Goal: Task Accomplishment & Management: Use online tool/utility

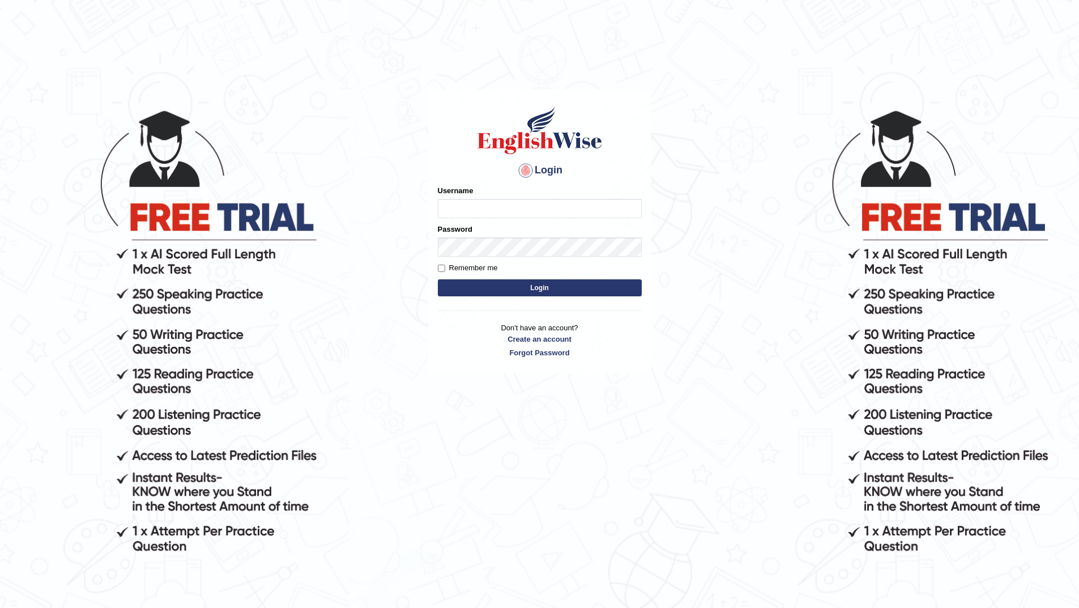
type input "Seenith"
click at [532, 284] on button "Login" at bounding box center [540, 287] width 204 height 17
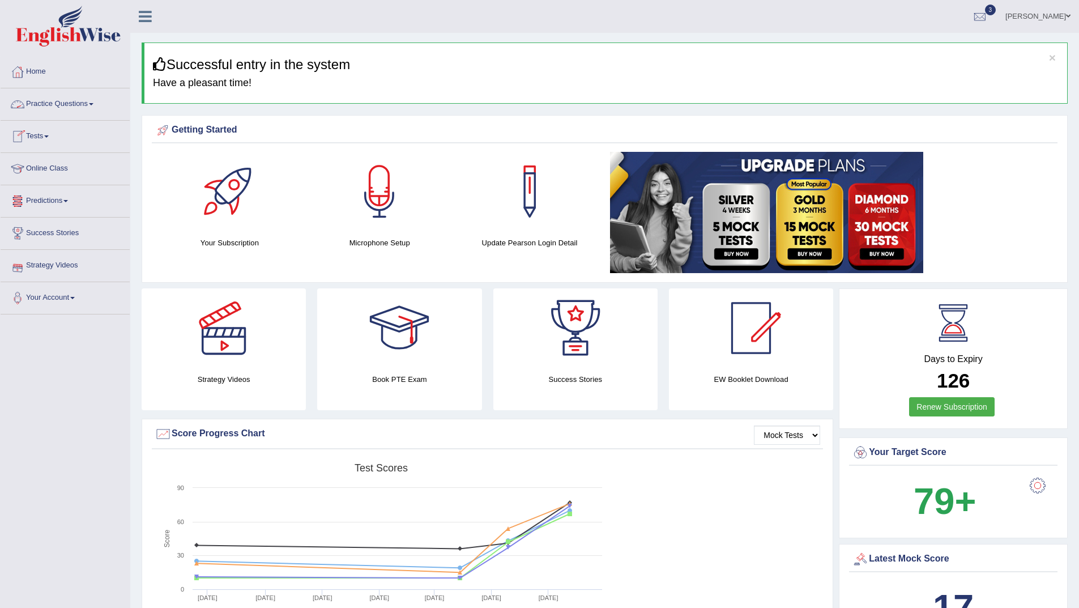
click at [93, 104] on span at bounding box center [91, 104] width 5 height 2
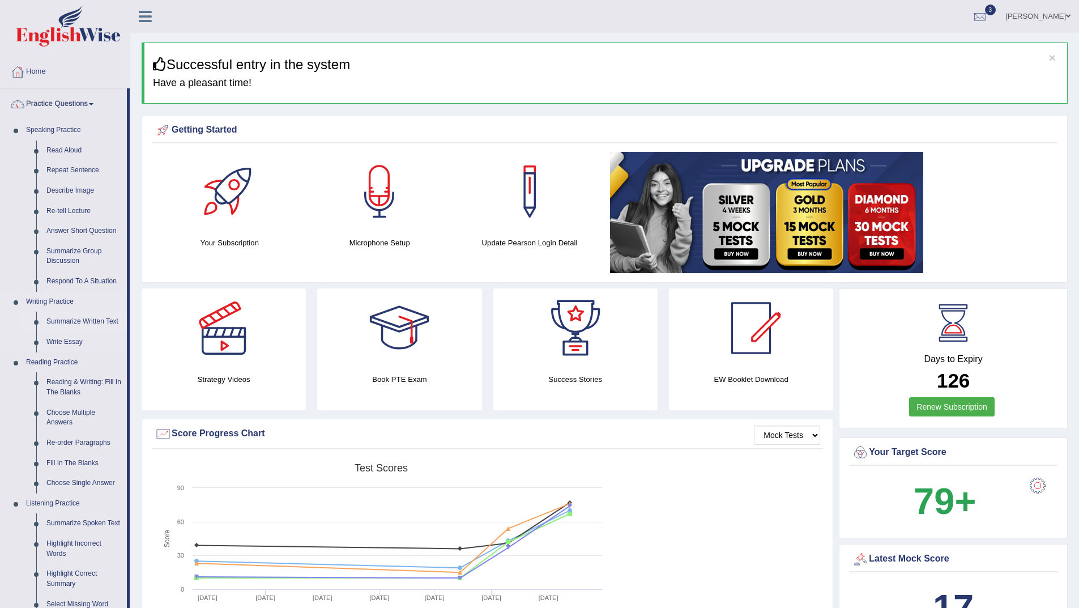
click at [95, 320] on link "Summarize Written Text" at bounding box center [84, 322] width 86 height 20
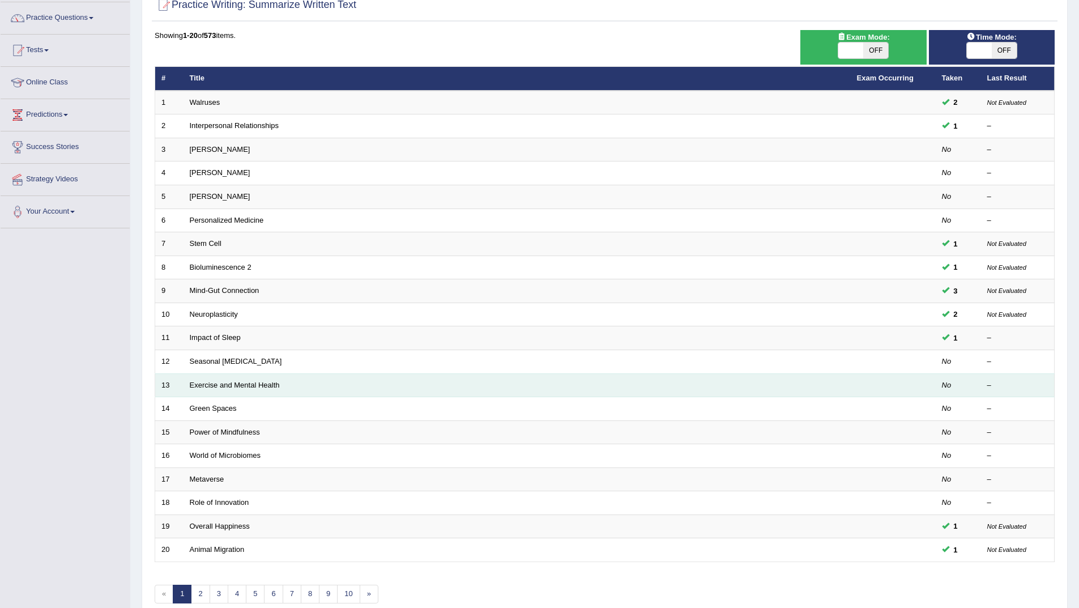
scroll to position [113, 0]
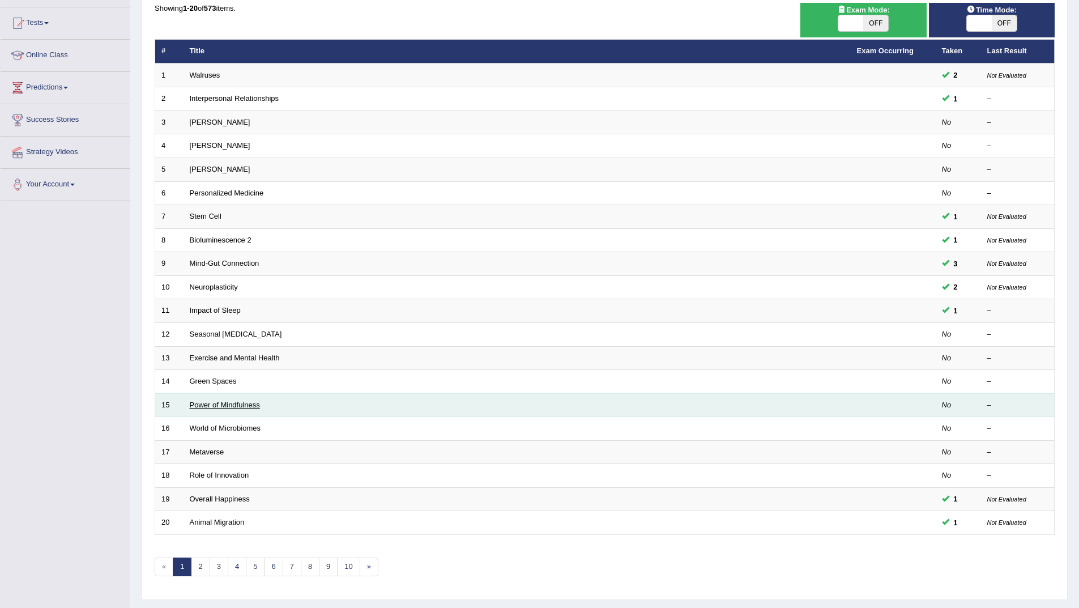
click at [242, 403] on link "Power of Mindfulness" at bounding box center [225, 404] width 70 height 8
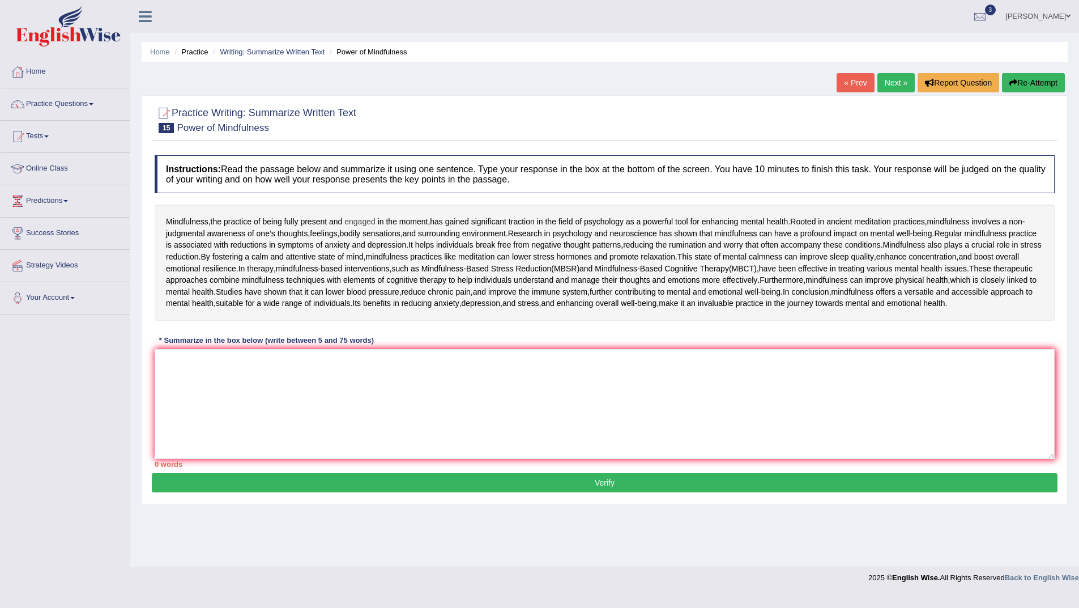
drag, startPoint x: 165, startPoint y: 218, endPoint x: 374, endPoint y: 227, distance: 209.7
click at [356, 224] on div "Mindfulness , the practice of being fully present and engaged in the moment , h…" at bounding box center [605, 262] width 900 height 116
drag, startPoint x: 428, startPoint y: 221, endPoint x: 217, endPoint y: 224, distance: 211.3
click at [217, 224] on div "Mindfulness , the practice of being fully present and engaged in the moment , h…" at bounding box center [605, 262] width 900 height 116
click at [164, 459] on textarea at bounding box center [605, 404] width 900 height 110
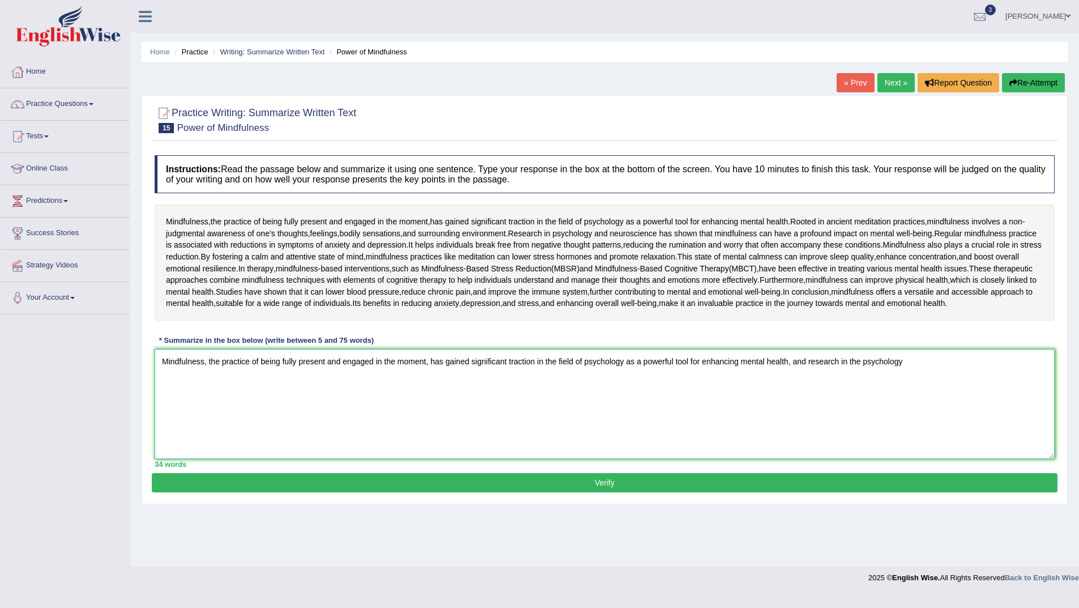
click at [859, 459] on textarea "Mindfulness, the practice of being fully present and engaged in the moment, has…" at bounding box center [605, 404] width 900 height 110
click at [895, 459] on textarea "Mindfulness, the practice of being fully present and engaged in the moment, has…" at bounding box center [605, 404] width 900 height 110
click at [1011, 459] on textarea "Mindfulness, the practice of being fully present and engaged in the moment, has…" at bounding box center [605, 404] width 900 height 110
drag, startPoint x: 237, startPoint y: 481, endPoint x: 255, endPoint y: 480, distance: 18.8
click at [244, 459] on textarea "Mindfulness, the practice of being fully present and engaged in the moment, has…" at bounding box center [605, 404] width 900 height 110
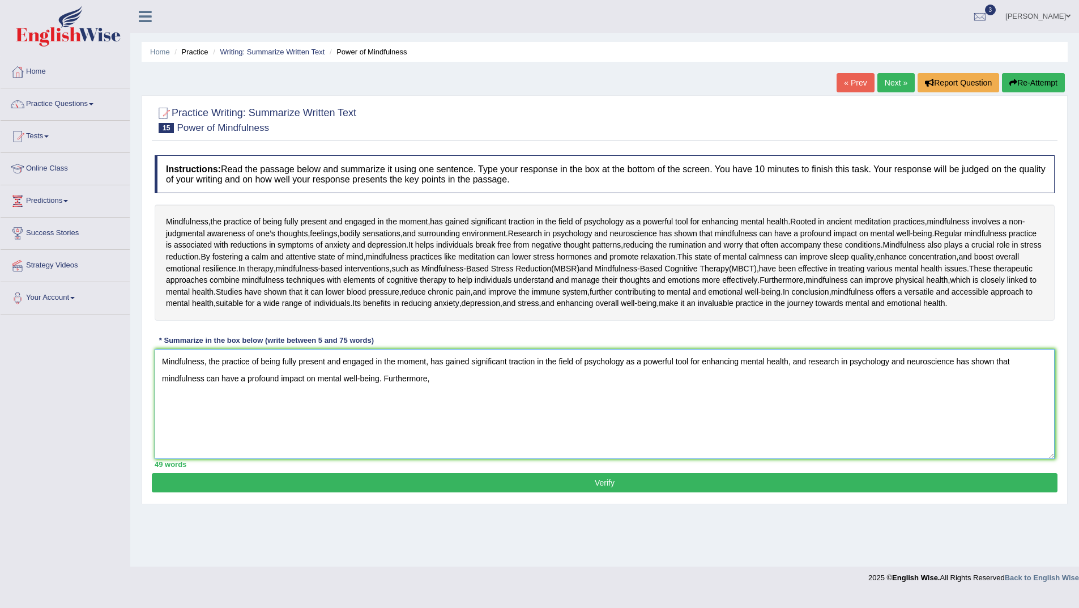
click at [381, 459] on textarea "Mindfulness, the practice of being fully present and engaged in the moment, has…" at bounding box center [605, 404] width 900 height 110
click at [386, 459] on textarea "Mindfulness, the practice of being fully present and engaged in the moment, has…" at bounding box center [605, 404] width 900 height 110
click at [431, 459] on textarea "Mindfulness, the practice of being fully present and engaged in the moment, has…" at bounding box center [605, 404] width 900 height 110
type textarea "Mindfulness, the practice of being fully present and engaged in the moment, has…"
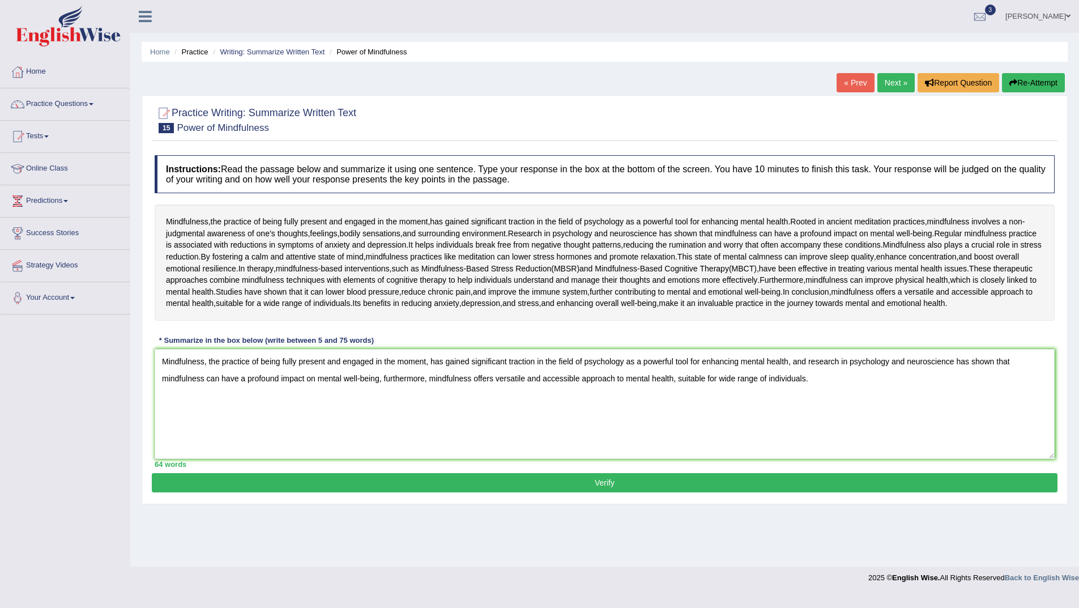
click at [566, 492] on button "Verify" at bounding box center [605, 482] width 906 height 19
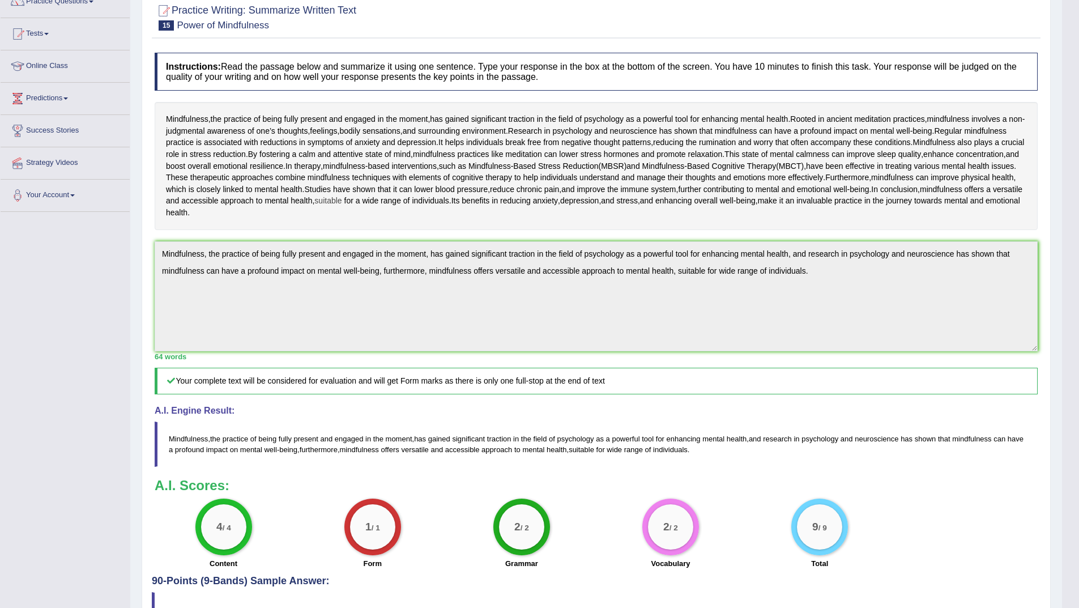
scroll to position [0, 0]
